Goal: Contribute content: Contribute content

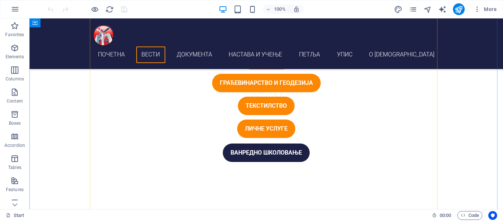
scroll to position [368, 0]
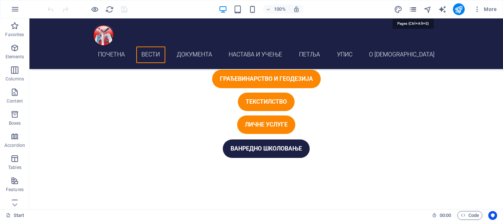
click at [417, 10] on icon "pages" at bounding box center [413, 9] width 8 height 8
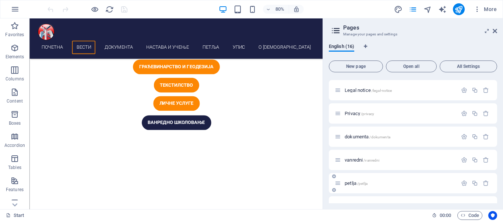
scroll to position [111, 0]
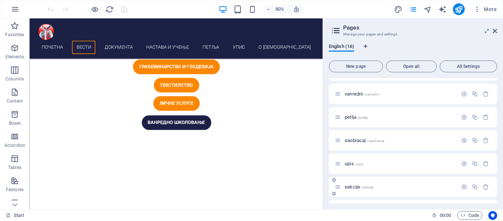
click at [351, 185] on span "sekcije /sekcije" at bounding box center [359, 187] width 29 height 6
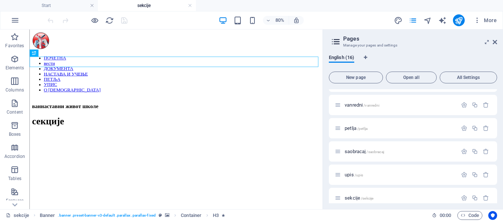
scroll to position [0, 0]
click at [497, 41] on aside "Pages Manage your pages and settings English (16) New page Open all All Setting…" at bounding box center [413, 118] width 180 height 179
click at [493, 42] on icon at bounding box center [495, 42] width 4 height 6
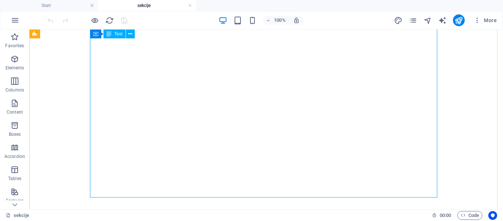
scroll to position [810, 0]
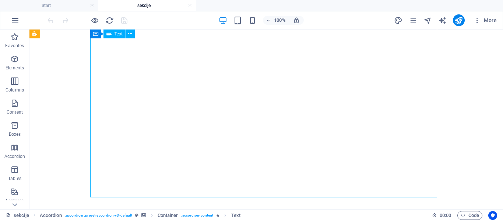
drag, startPoint x: 262, startPoint y: 143, endPoint x: 137, endPoint y: 148, distance: 124.6
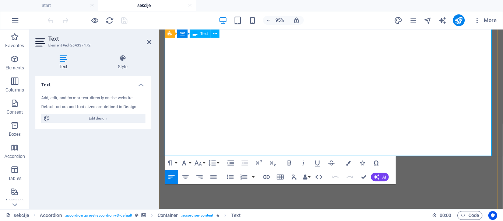
scroll to position [850, 0]
drag, startPoint x: 379, startPoint y: 148, endPoint x: 216, endPoint y: 98, distance: 170.3
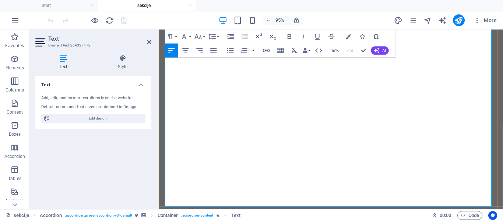
scroll to position [6520, 1]
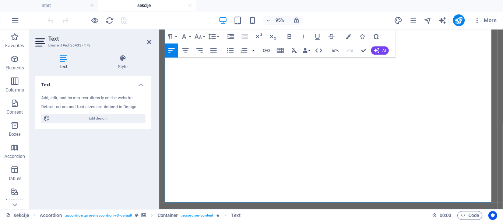
scroll to position [850, 0]
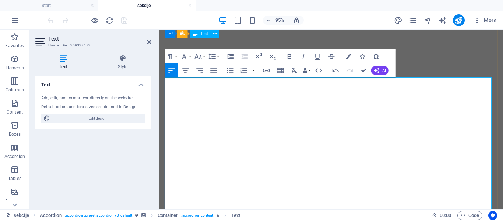
scroll to position [518, 0]
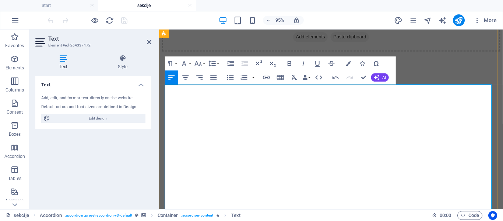
drag, startPoint x: 327, startPoint y: 134, endPoint x: 165, endPoint y: 138, distance: 162.5
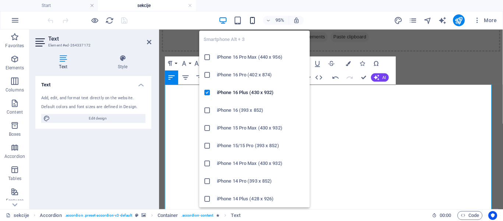
scroll to position [14254, 1]
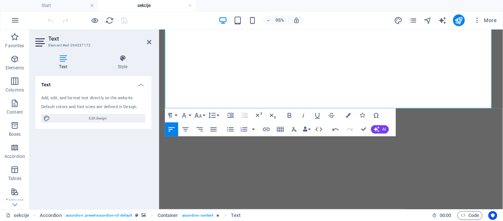
scroll to position [997, 0]
drag, startPoint x: 364, startPoint y: 129, endPoint x: 333, endPoint y: 99, distance: 42.5
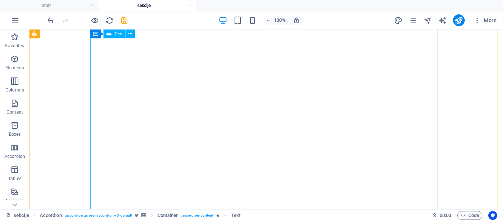
scroll to position [624, 0]
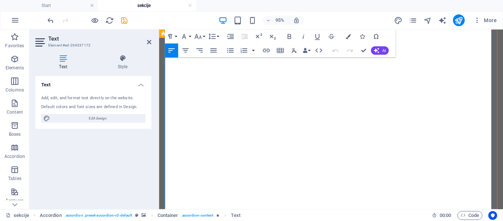
scroll to position [592, 0]
drag, startPoint x: 168, startPoint y: 203, endPoint x: 167, endPoint y: 186, distance: 16.2
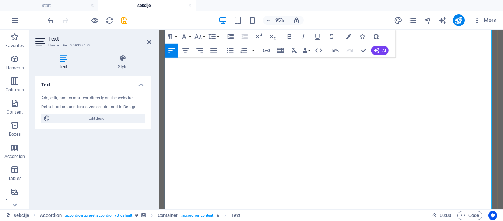
drag, startPoint x: 351, startPoint y: 166, endPoint x: 338, endPoint y: 171, distance: 14.0
click at [266, 49] on icon "button" at bounding box center [266, 50] width 8 height 8
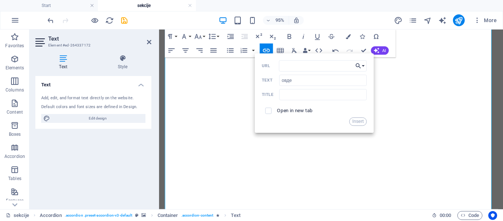
click at [367, 62] on button "Choose Link" at bounding box center [360, 65] width 13 height 11
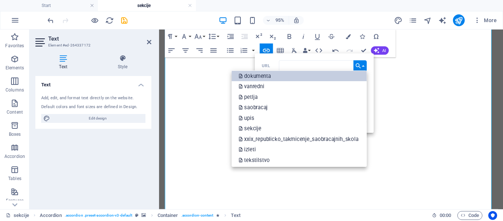
scroll to position [92, 0]
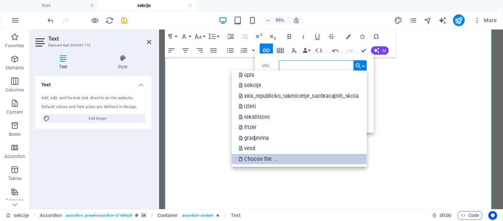
click at [283, 158] on link "Choose file ..." at bounding box center [299, 158] width 135 height 11
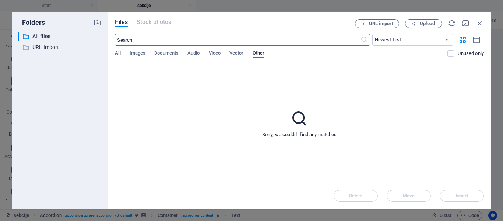
click at [422, 17] on div "Files Stock photos URL import Upload ​ Newest first Oldest first Name (A-Z) Nam…" at bounding box center [300, 110] width 384 height 197
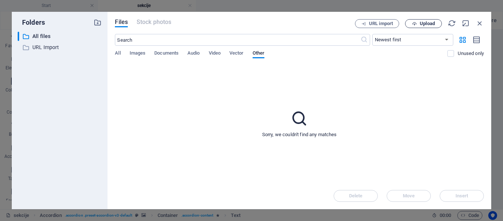
click at [422, 20] on button "Upload" at bounding box center [423, 23] width 37 height 9
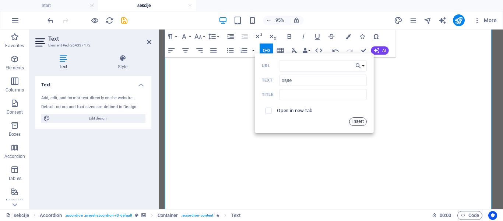
click at [358, 121] on button "Insert" at bounding box center [359, 121] width 18 height 8
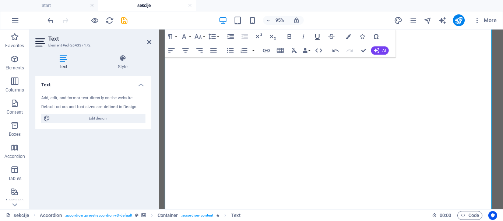
click at [319, 36] on icon "button" at bounding box center [317, 36] width 8 height 8
click at [349, 35] on icon "button" at bounding box center [348, 36] width 5 height 5
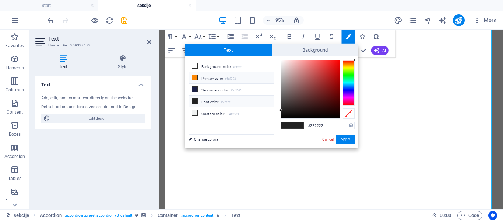
click at [204, 79] on li "Primary color #fc8703" at bounding box center [231, 78] width 85 height 12
type input "#fc8703"
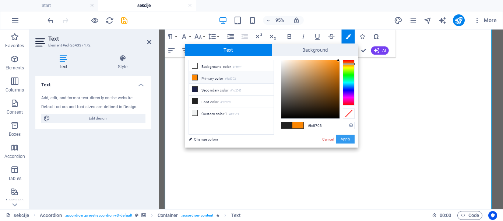
click at [346, 139] on button "Apply" at bounding box center [345, 138] width 18 height 9
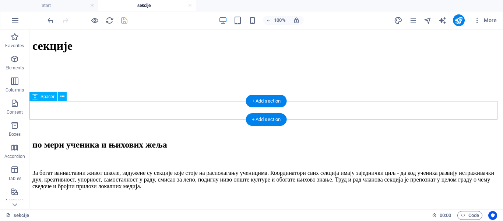
scroll to position [0, 0]
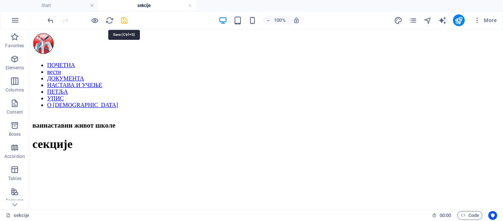
click at [124, 21] on icon "save" at bounding box center [124, 20] width 8 height 8
click at [461, 20] on icon "publish" at bounding box center [459, 20] width 8 height 8
